Goal: Find specific page/section: Find specific page/section

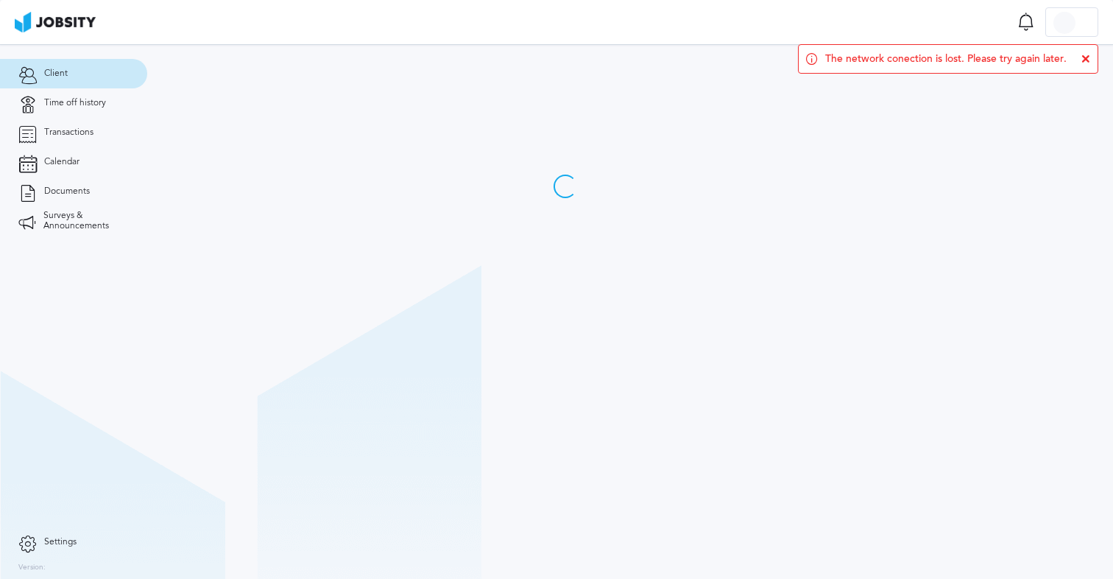
click at [1084, 55] on icon at bounding box center [1086, 58] width 9 height 9
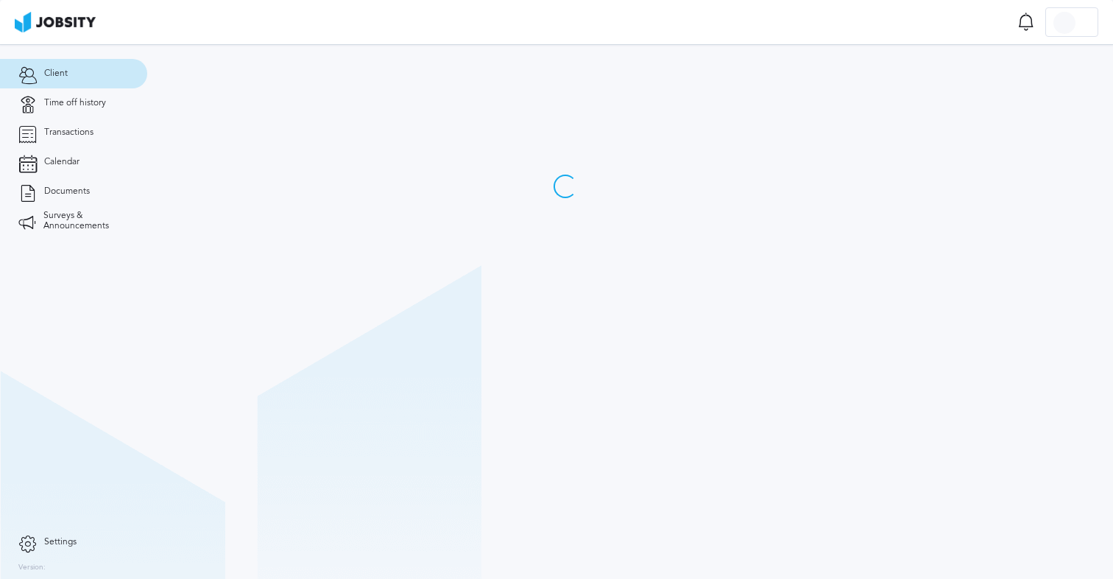
click at [121, 272] on section "Client Time off history Transactions Calendar Documents Surveys & Announcements" at bounding box center [73, 285] width 147 height 483
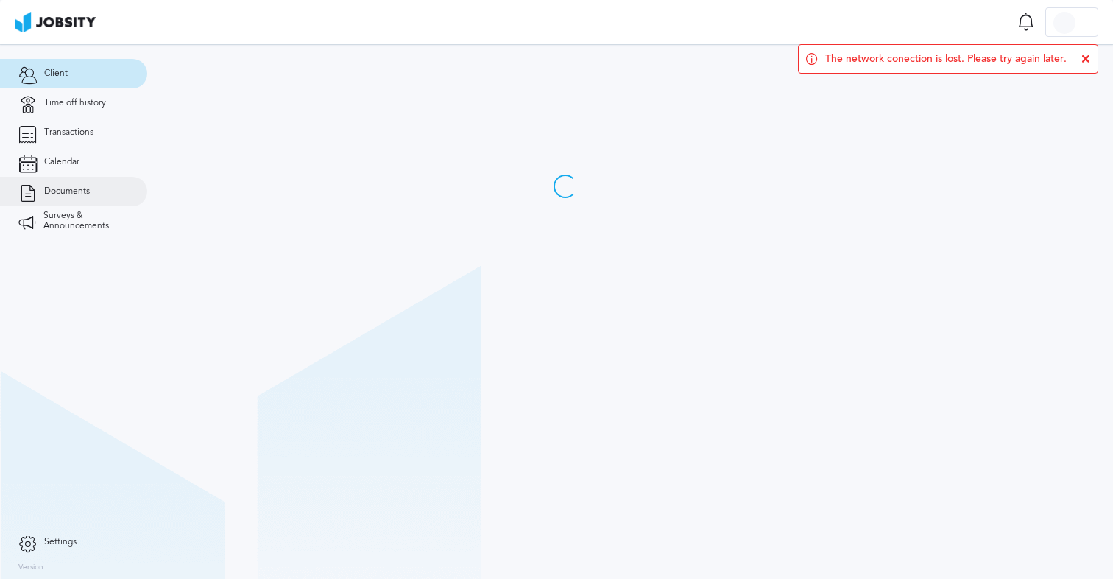
click at [65, 202] on link "Documents" at bounding box center [73, 191] width 147 height 29
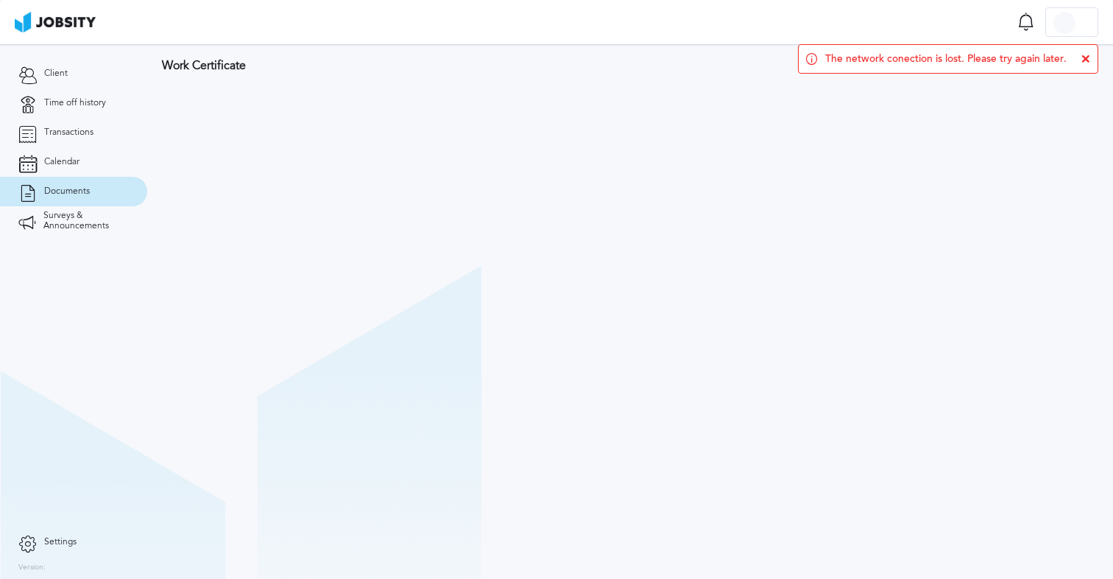
click at [1079, 54] on div "The network conection is lost. Please try again later." at bounding box center [948, 58] width 300 height 29
click at [1084, 56] on icon at bounding box center [1086, 58] width 9 height 9
click at [1082, 62] on icon at bounding box center [1086, 58] width 9 height 9
click at [57, 96] on link "Time off history" at bounding box center [73, 102] width 147 height 29
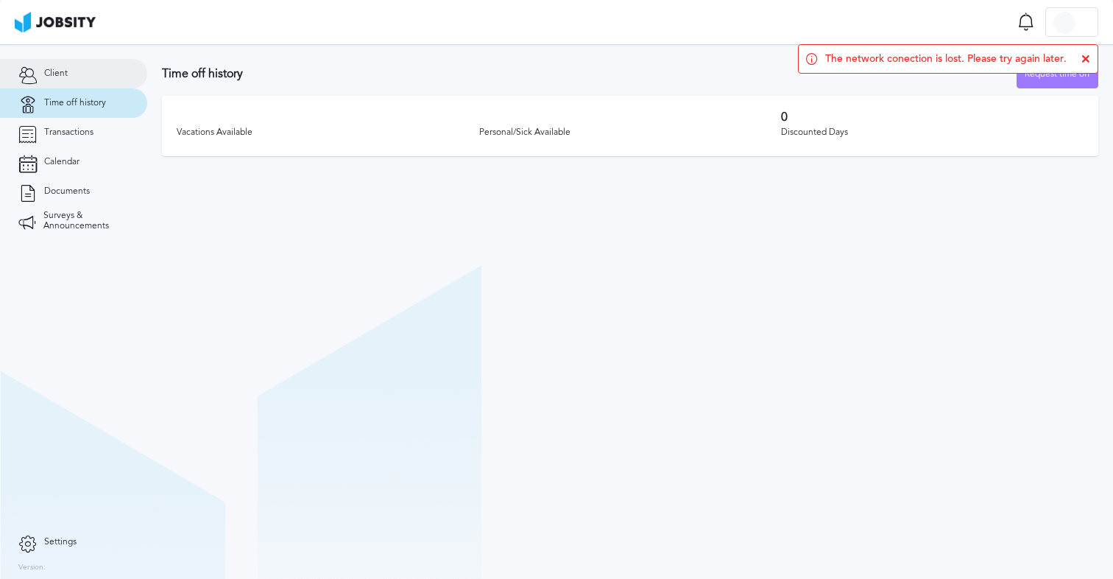
click at [71, 75] on link "Client" at bounding box center [73, 73] width 147 height 29
